Goal: Information Seeking & Learning: Learn about a topic

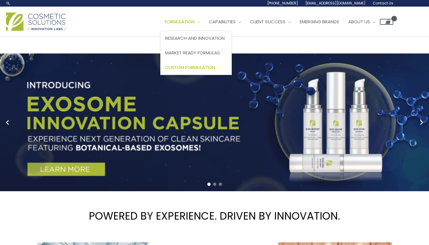
click at [165, 70] on span "Custom Formulation" at bounding box center [190, 67] width 50 height 6
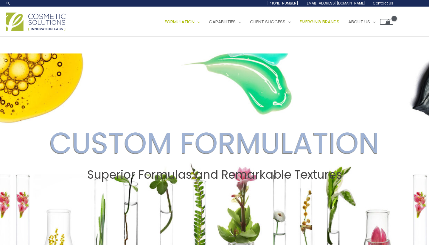
click at [300, 25] on span "Emerging Brands" at bounding box center [320, 21] width 40 height 6
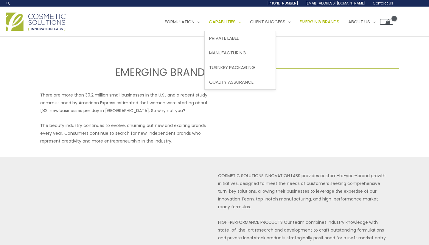
click at [205, 31] on link "Capabilities" at bounding box center [225, 22] width 41 height 18
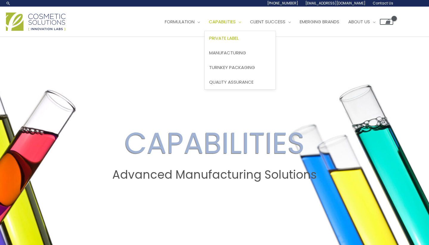
click at [205, 46] on link "Private Label" at bounding box center [240, 38] width 71 height 15
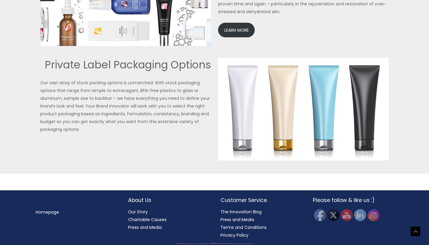
scroll to position [1512, 0]
click at [222, 37] on link "LEARN MORE" at bounding box center [236, 30] width 37 height 15
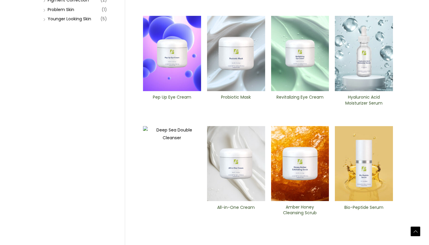
scroll to position [184, 0]
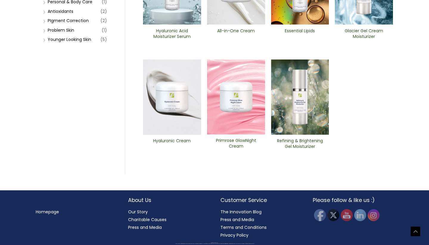
scroll to position [247, 0]
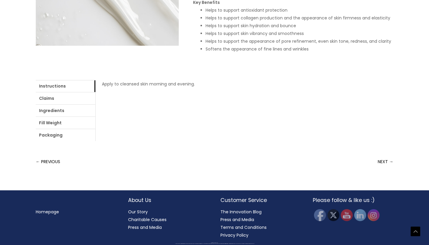
scroll to position [287, 0]
click at [93, 116] on link "Ingredients" at bounding box center [66, 110] width 60 height 12
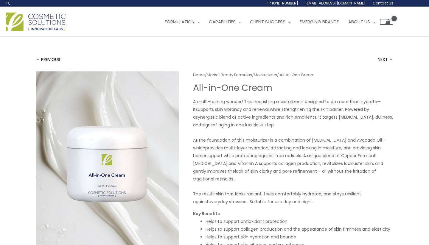
scroll to position [0, 0]
